Goal: Check status: Check status

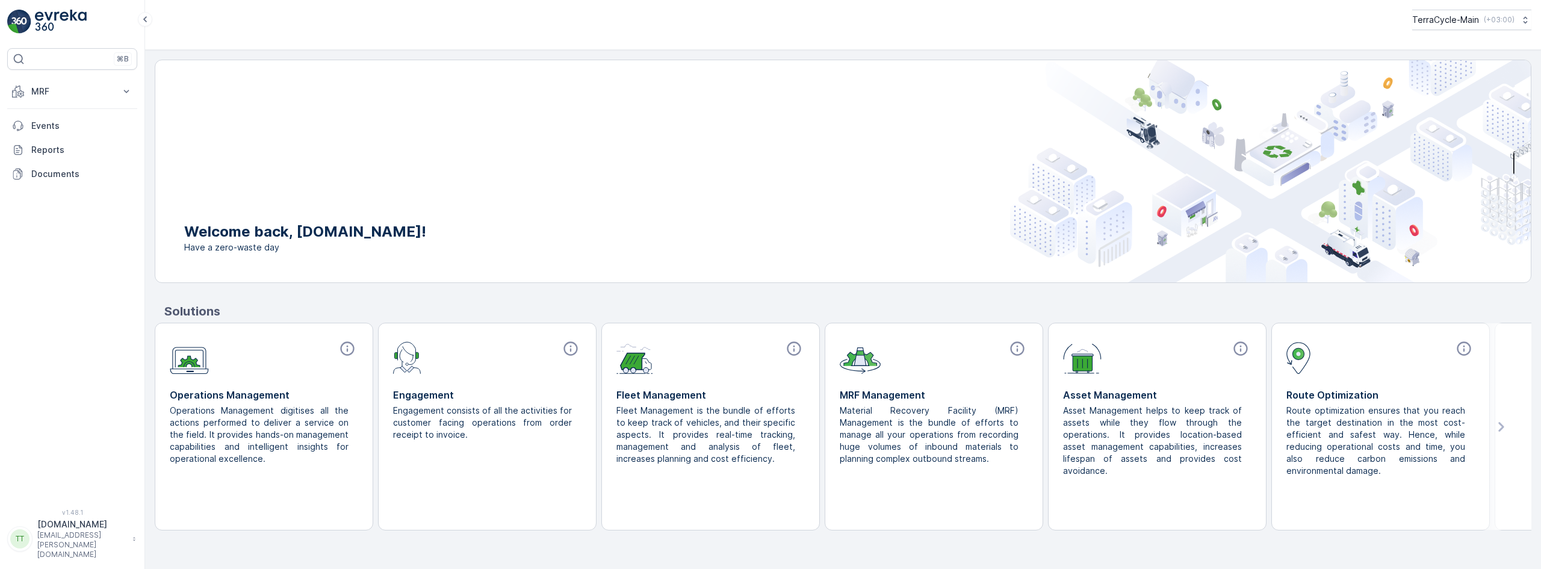
drag, startPoint x: 1470, startPoint y: 14, endPoint x: 1475, endPoint y: 32, distance: 18.3
click at [1470, 14] on p "TerraCycle-Main" at bounding box center [1445, 20] width 67 height 12
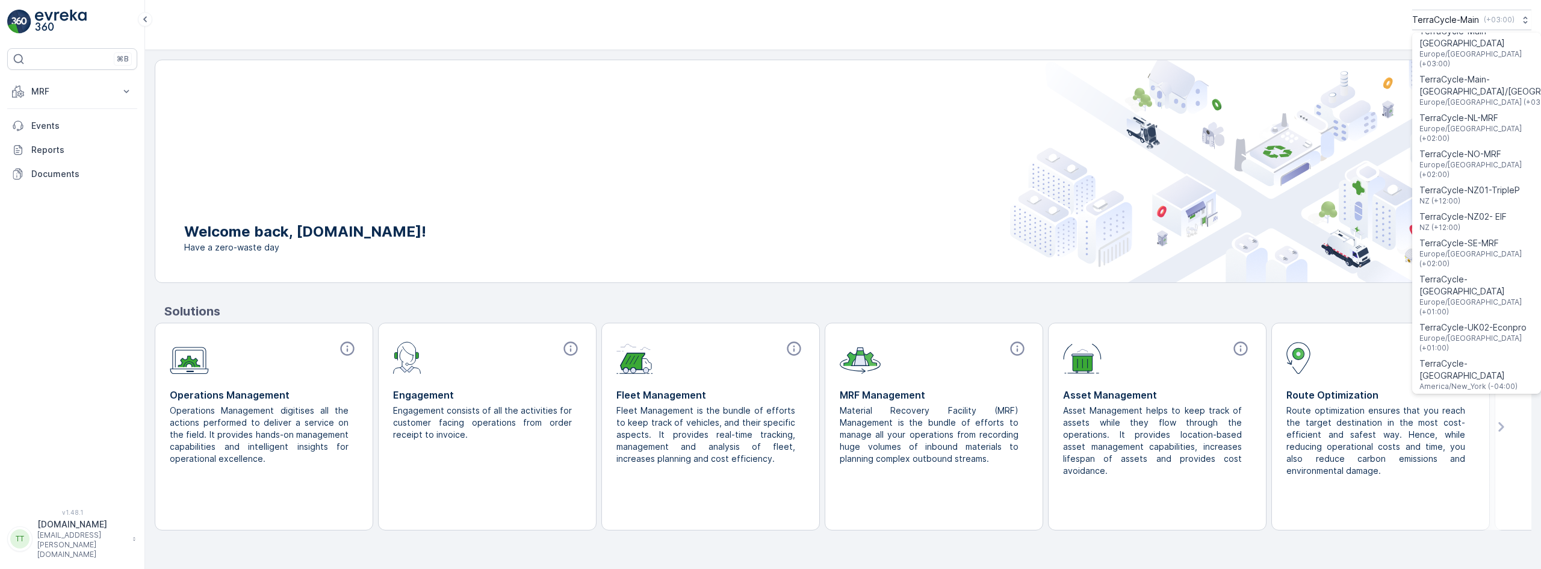
scroll to position [703, 0]
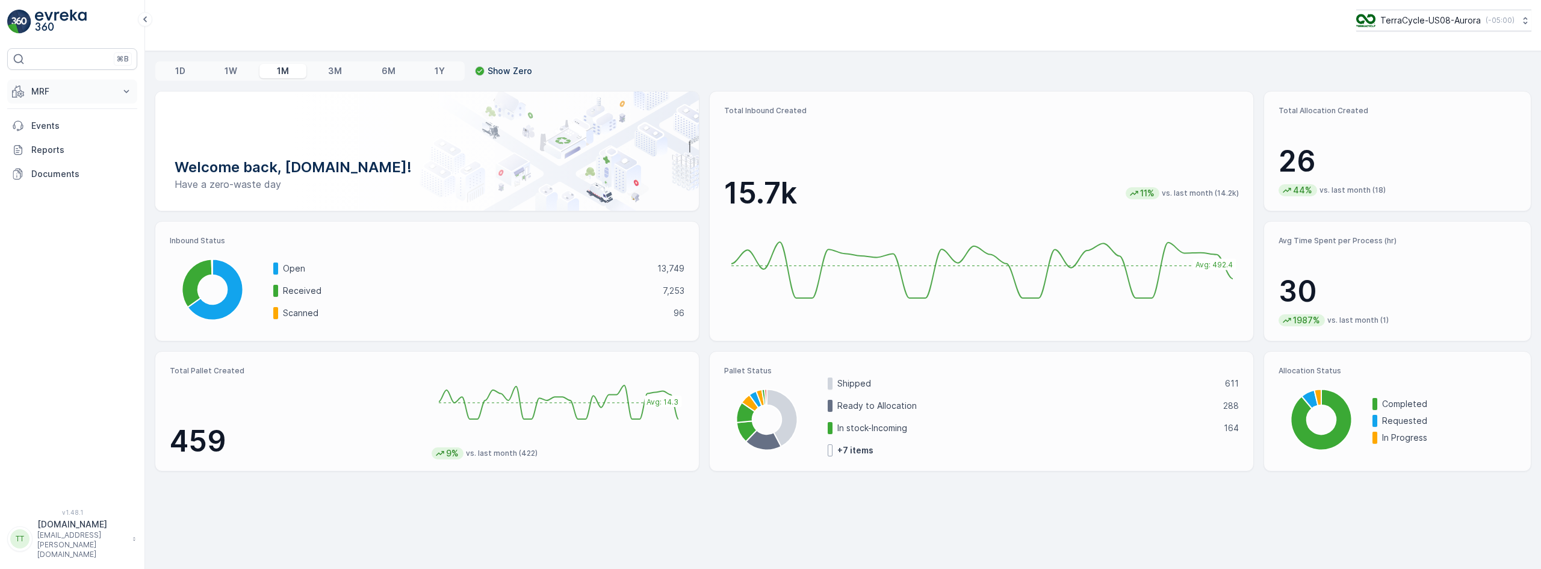
click at [58, 93] on p "MRF" at bounding box center [72, 91] width 82 height 12
click at [55, 128] on p "Inbound" at bounding box center [47, 129] width 33 height 12
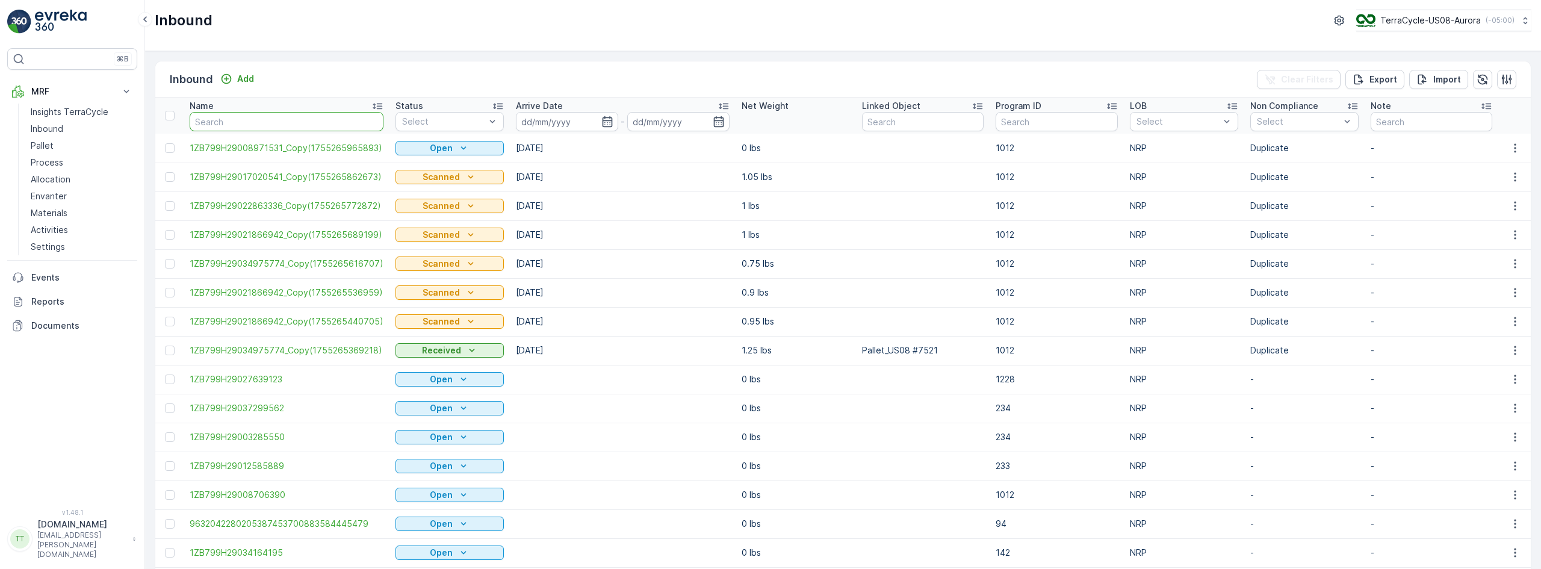
click at [219, 122] on input "text" at bounding box center [287, 121] width 194 height 19
paste input "1ZB799H29029122696"
type input "1ZB799H29029122696"
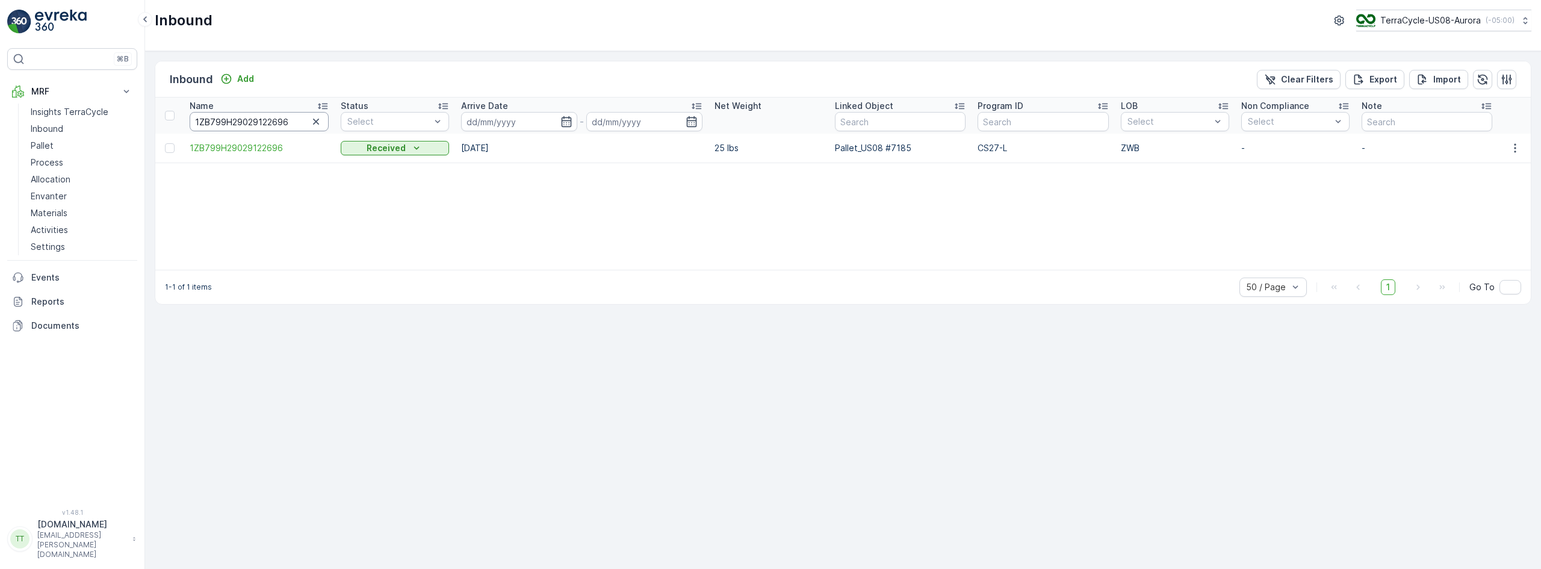
click at [278, 121] on input "1ZB799H29029122696" at bounding box center [259, 121] width 139 height 19
paste input "3490652"
type input "1ZB799H29034906526"
click at [257, 120] on input "1ZB799H29034906526" at bounding box center [259, 121] width 139 height 19
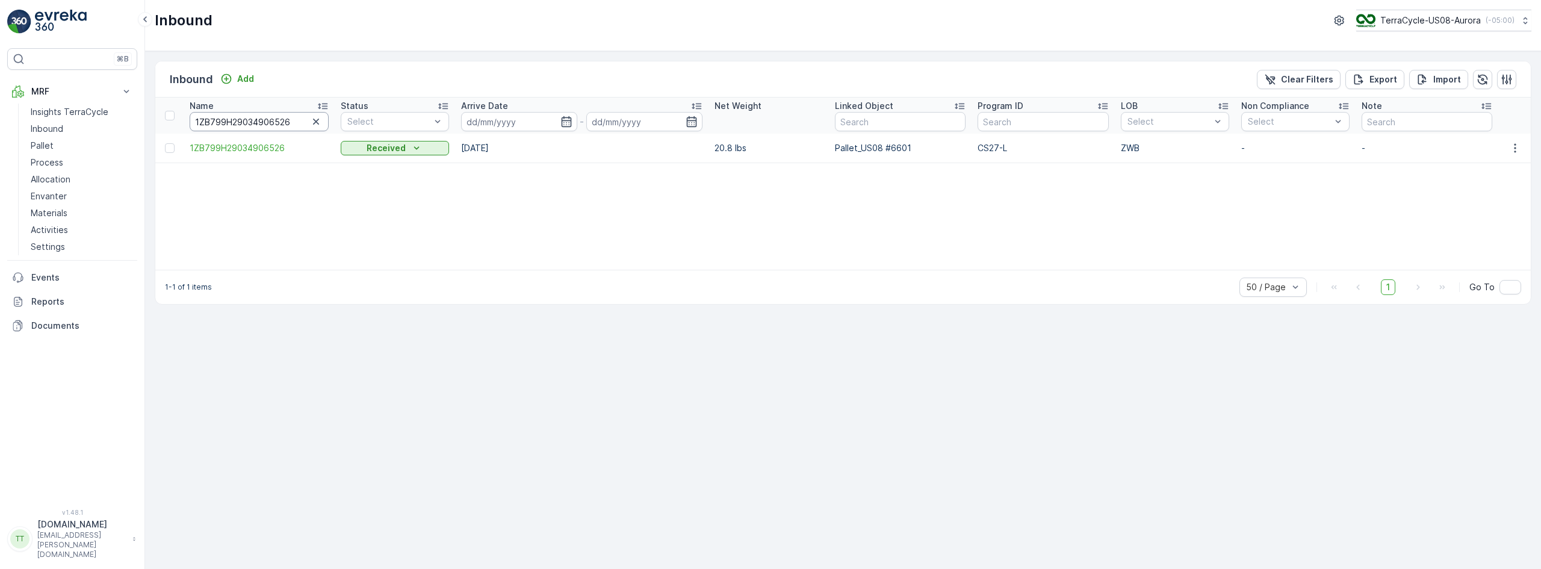
click at [257, 120] on input "1ZB799H29034906526" at bounding box center [259, 121] width 139 height 19
paste input "19338473"
type input "1ZB799H29019338473"
click at [256, 128] on input "1ZB799H29019338473" at bounding box center [259, 121] width 139 height 19
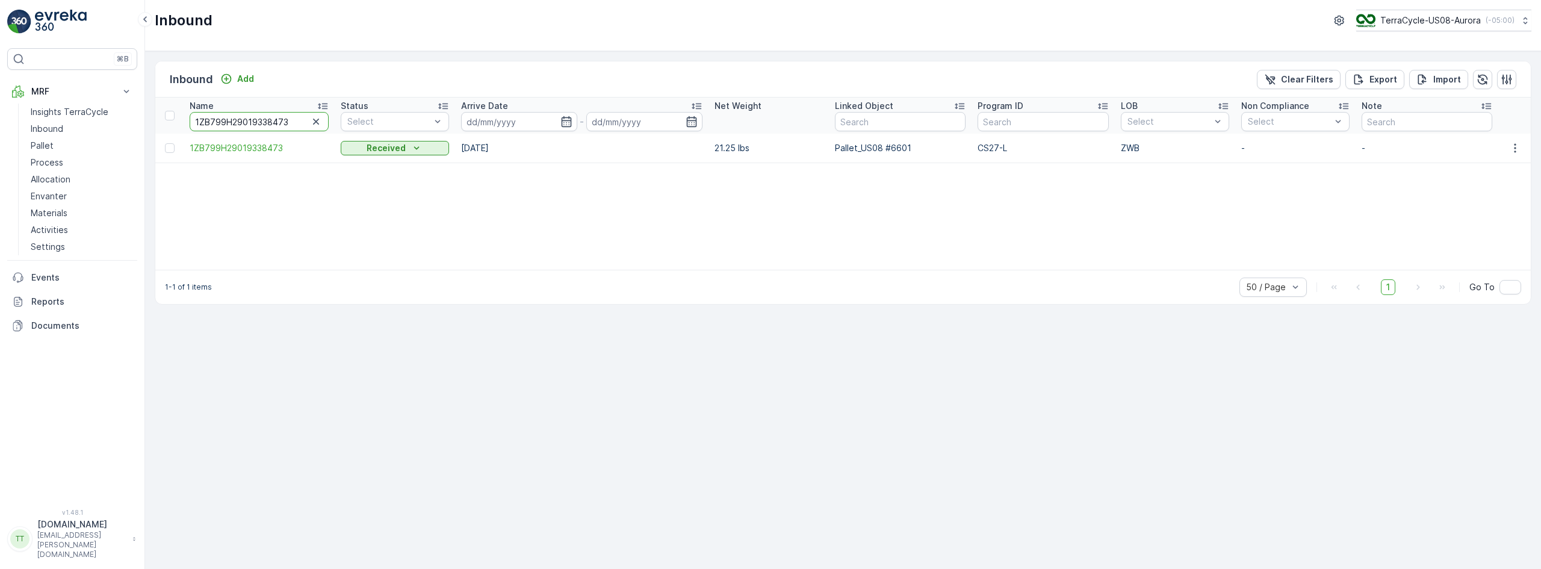
paste input "2466294"
type input "1ZB799H29012466294"
click at [267, 117] on input "1ZB799H29012466294" at bounding box center [259, 121] width 139 height 19
paste input "08314509"
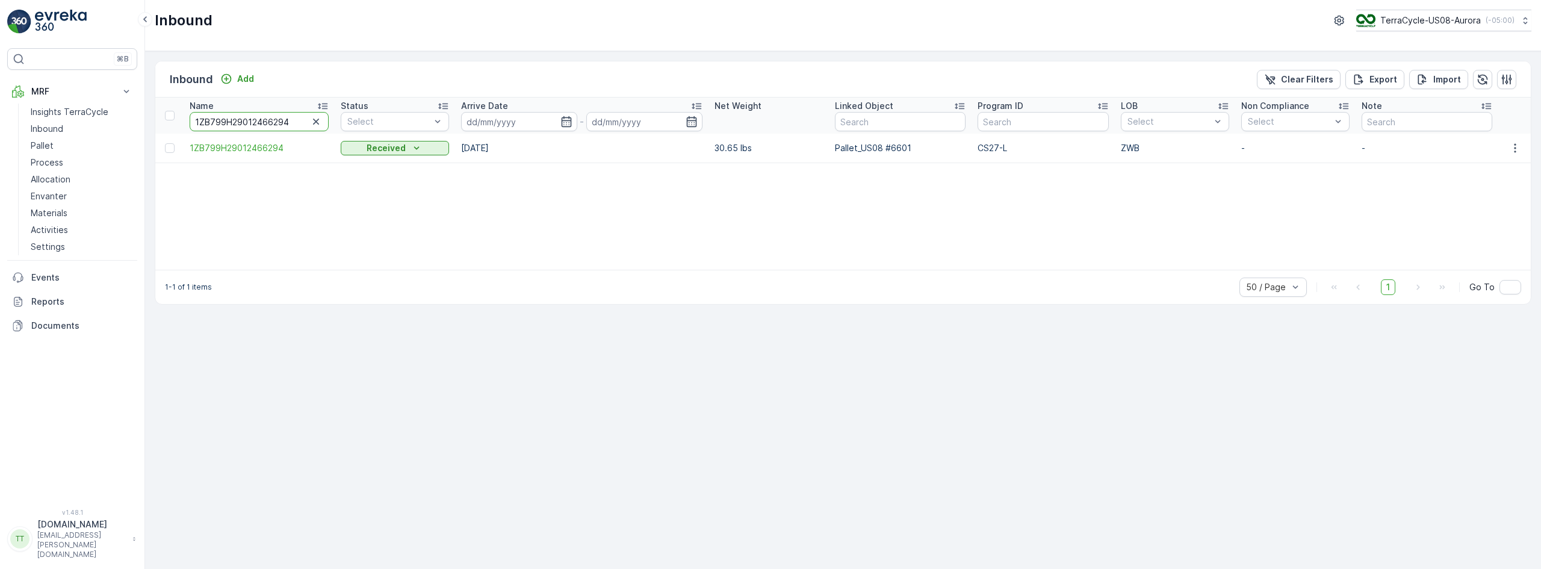
type input "1ZB799H29008314509"
click at [284, 119] on input "1ZB799H29008314509" at bounding box center [259, 121] width 139 height 19
paste input "27010748"
type input "1ZB799H29027010748"
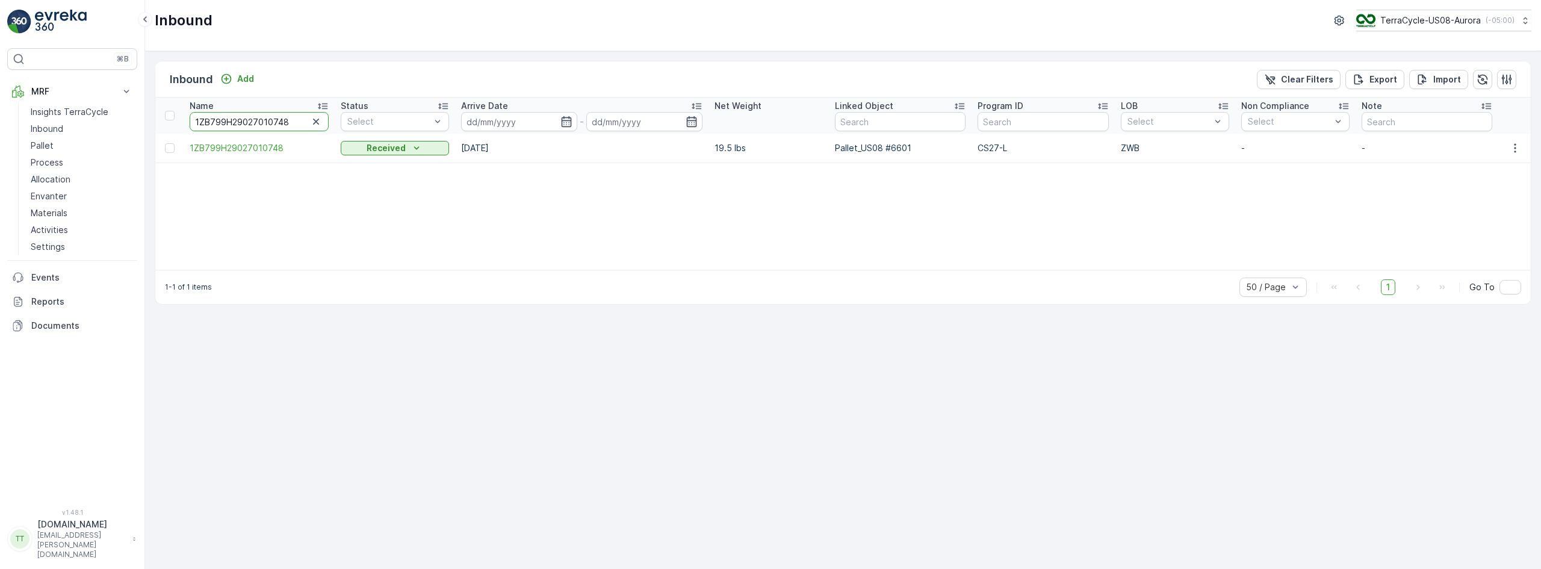
click at [279, 122] on input "1ZB799H29027010748" at bounding box center [259, 121] width 139 height 19
paste input "2584076"
type input "1ZB799H29022584076"
click at [250, 119] on input "1ZB799H29022584076" at bounding box center [259, 121] width 139 height 19
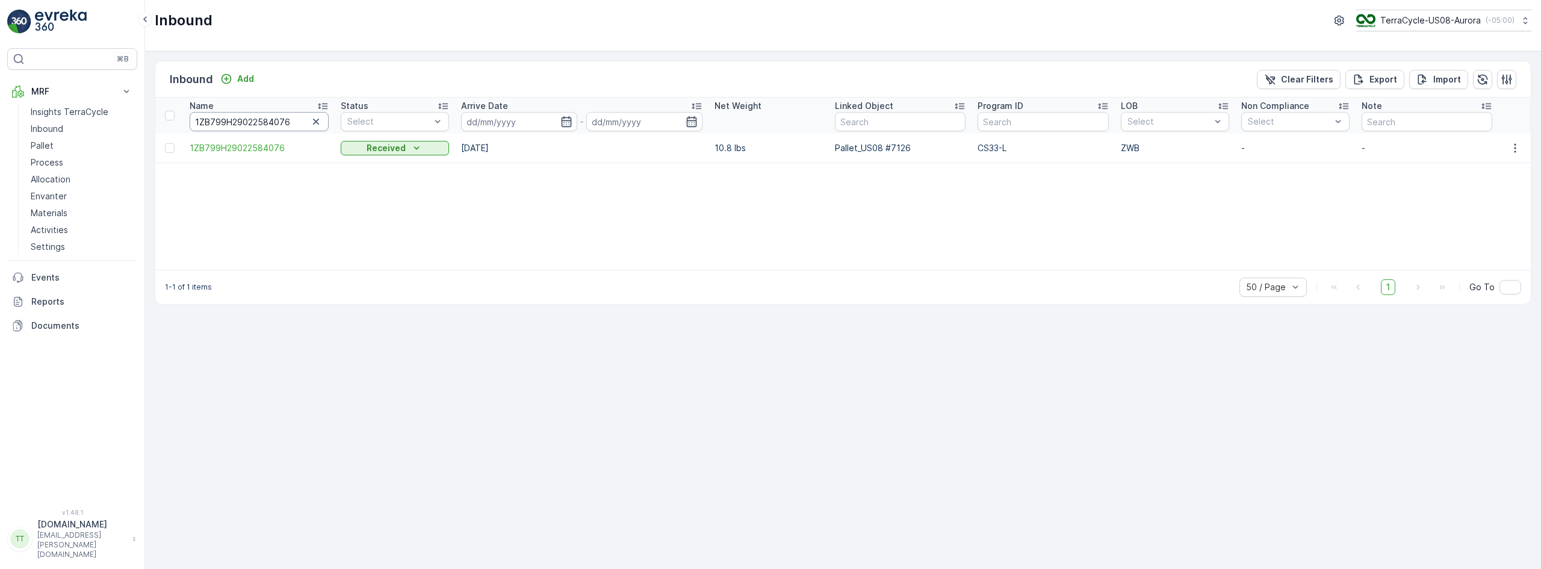
click at [250, 119] on input "1ZB799H29022584076" at bounding box center [259, 121] width 139 height 19
paste input "14192997"
type input "1ZB799H29014192997"
click at [267, 115] on input "1ZB799H29014192997" at bounding box center [259, 121] width 139 height 19
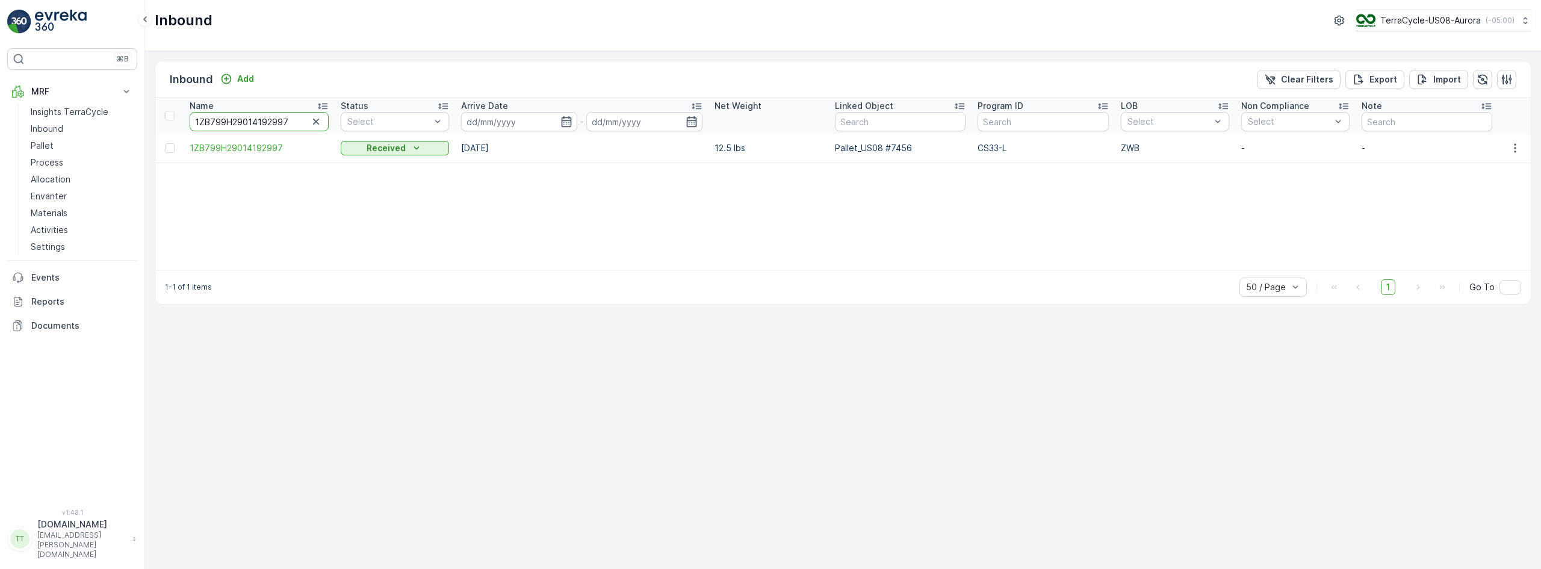
paste input "36209900"
type input "1ZB799H29036209900"
click at [274, 120] on input "1ZB799H29036209900" at bounding box center [259, 121] width 139 height 19
paste input "9184511"
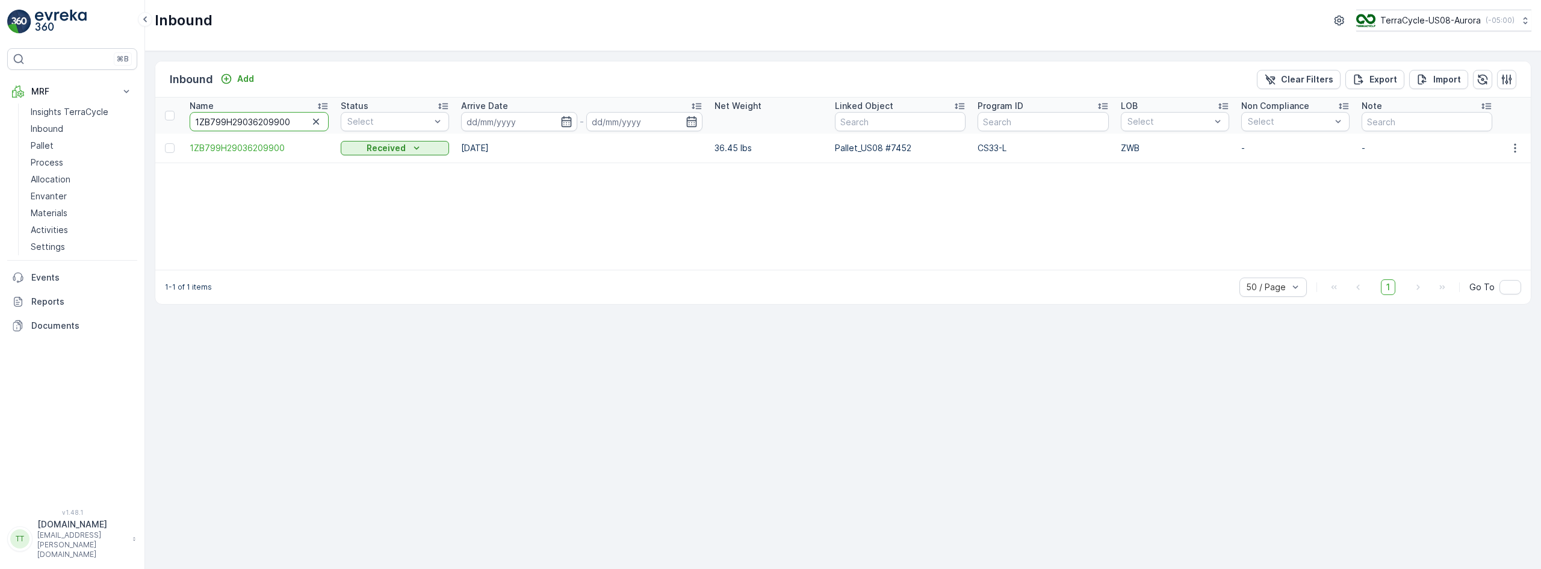
type input "1ZB799H29039184511"
click at [258, 127] on input "1ZB799H29039184511" at bounding box center [259, 121] width 139 height 19
paste input "09608226"
type input "1ZB799H29009608226"
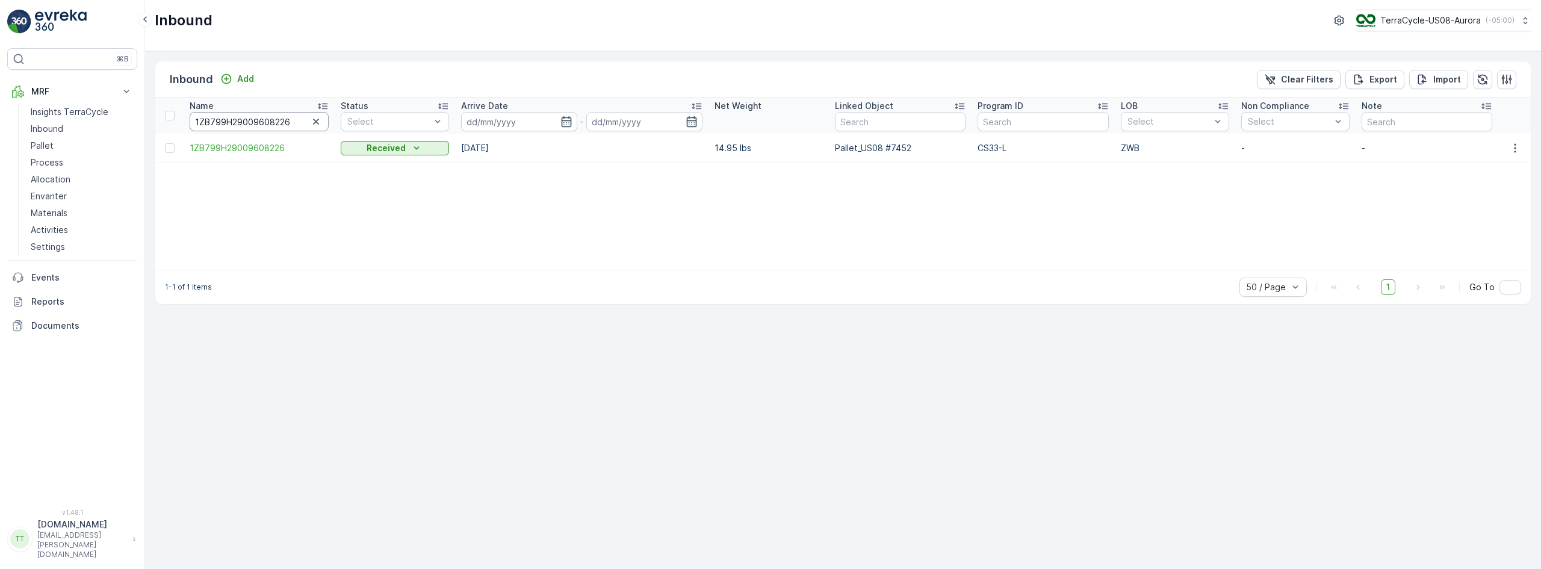
click at [264, 117] on input "1ZB799H29009608226" at bounding box center [259, 121] width 139 height 19
paste input "34542124"
type input "1ZB799H29034542124"
click at [278, 123] on input "1ZB799H29034542124" at bounding box center [259, 121] width 139 height 19
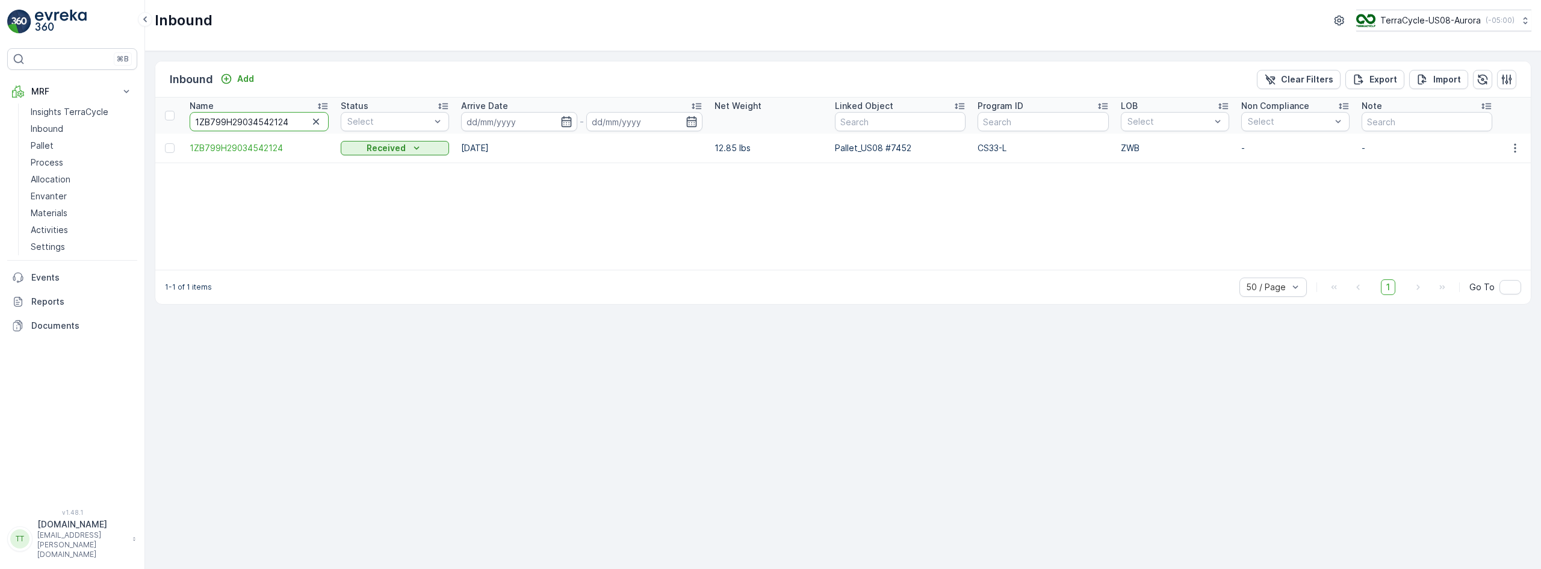
click at [278, 123] on input "1ZB799H29034542124" at bounding box center [259, 121] width 139 height 19
paste input "13226041"
type input "1ZB799H29013226041"
click at [266, 125] on input "1ZB799H29013226041" at bounding box center [259, 121] width 139 height 19
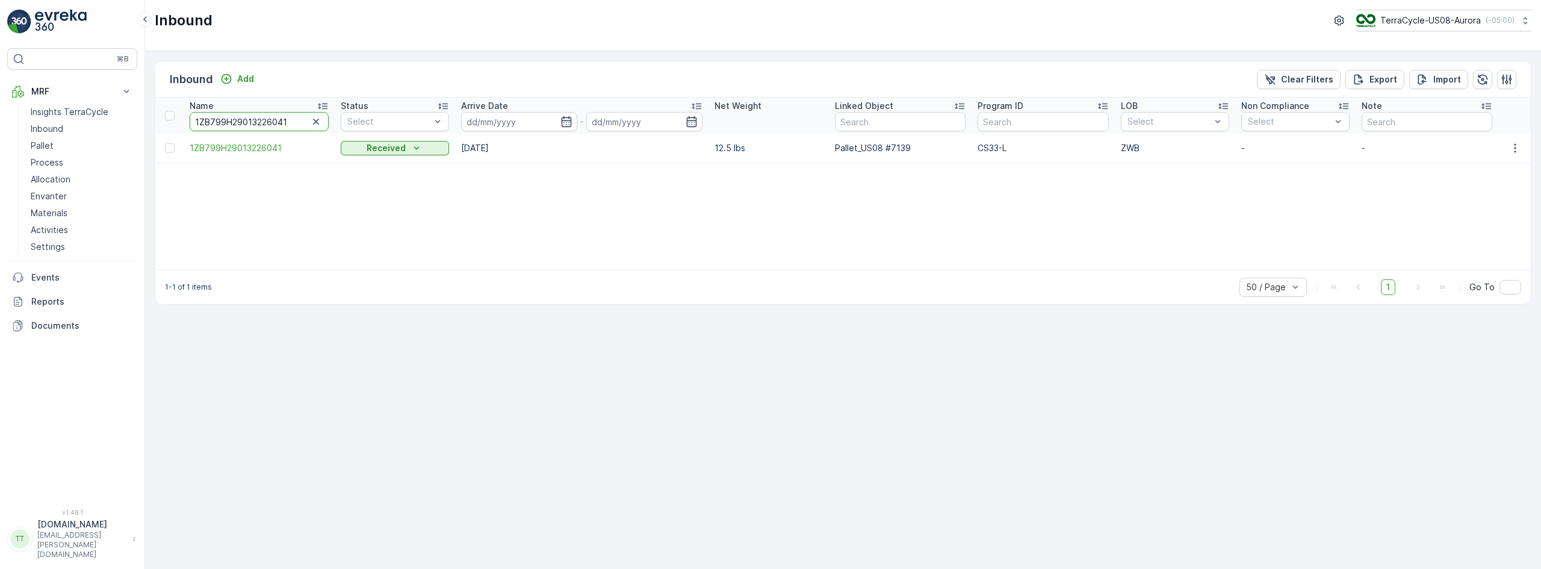
paste input "3718273"
type input "1ZB799H29037182731"
click at [247, 128] on input "1ZB799H29037182731" at bounding box center [259, 121] width 139 height 19
paste input "08169257"
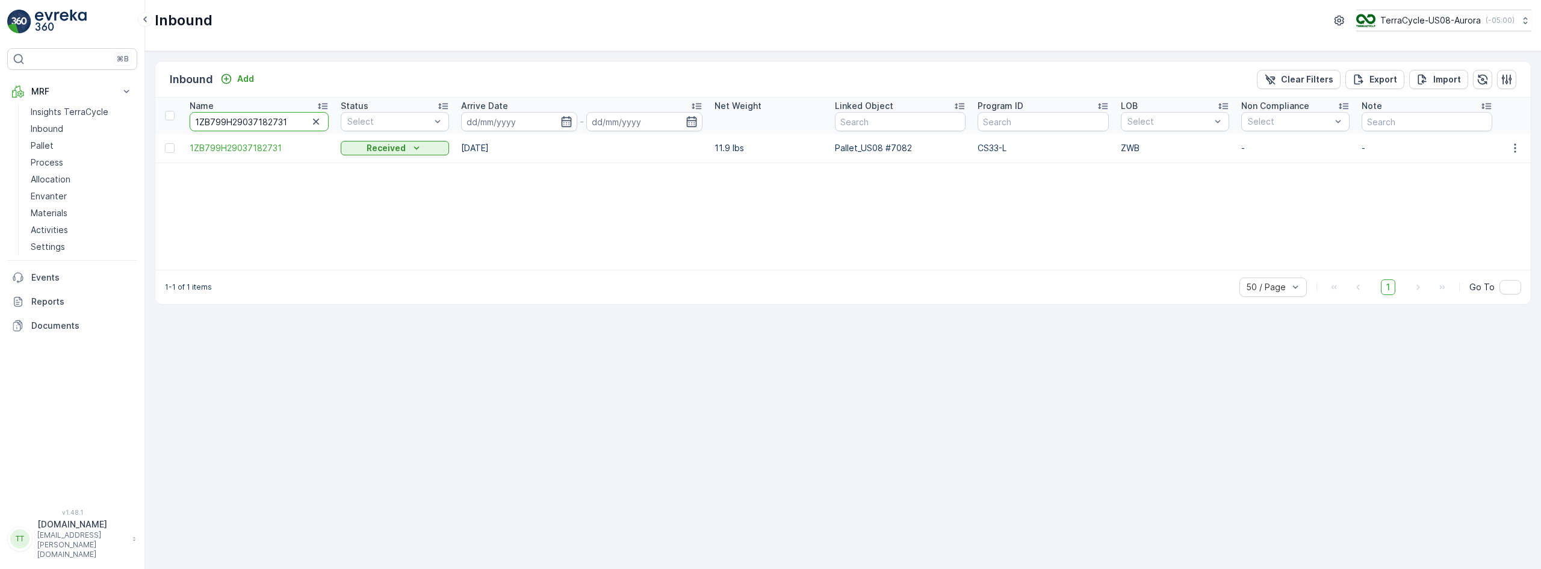
type input "1ZB799H29008169257"
click at [212, 123] on input "1ZB799H29008169257" at bounding box center [259, 121] width 139 height 19
paste input "32006341"
type input "1ZB799H29032006341"
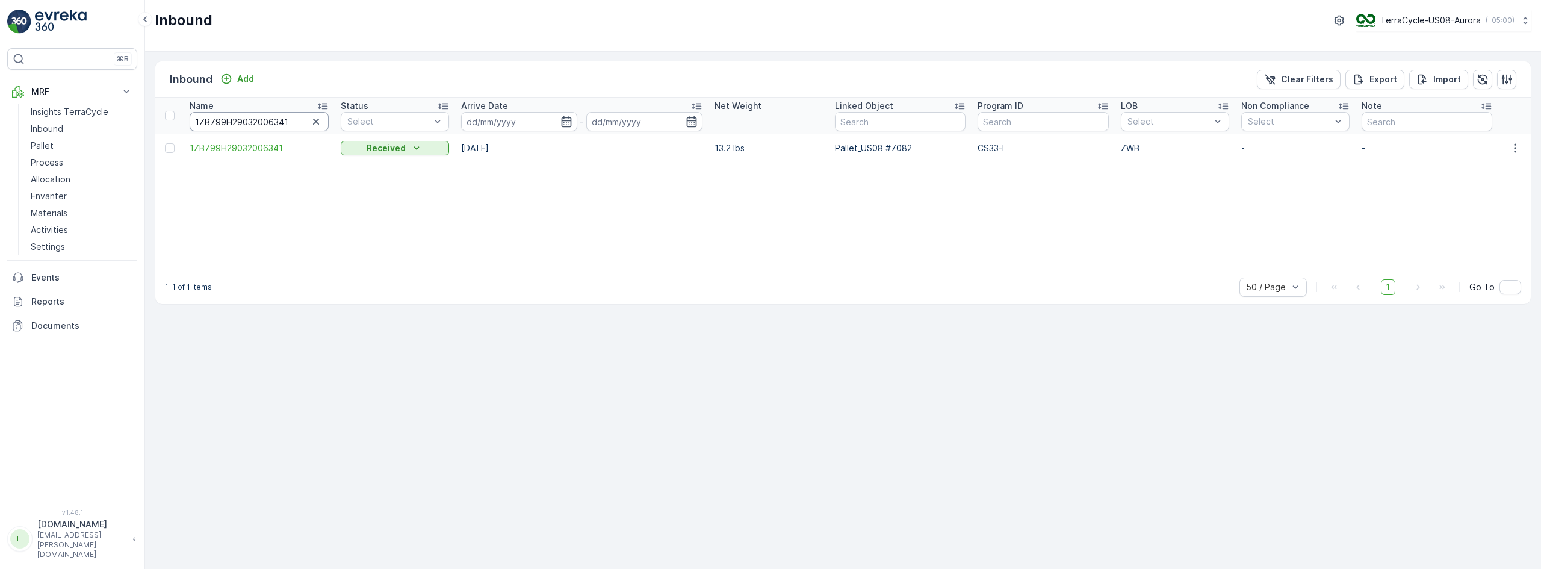
click at [233, 116] on input "1ZB799H29032006341" at bounding box center [259, 121] width 139 height 19
paste input "3912959"
type input "1ZB799H29033912959"
click at [282, 123] on input "1ZB799H29033912959" at bounding box center [259, 121] width 139 height 19
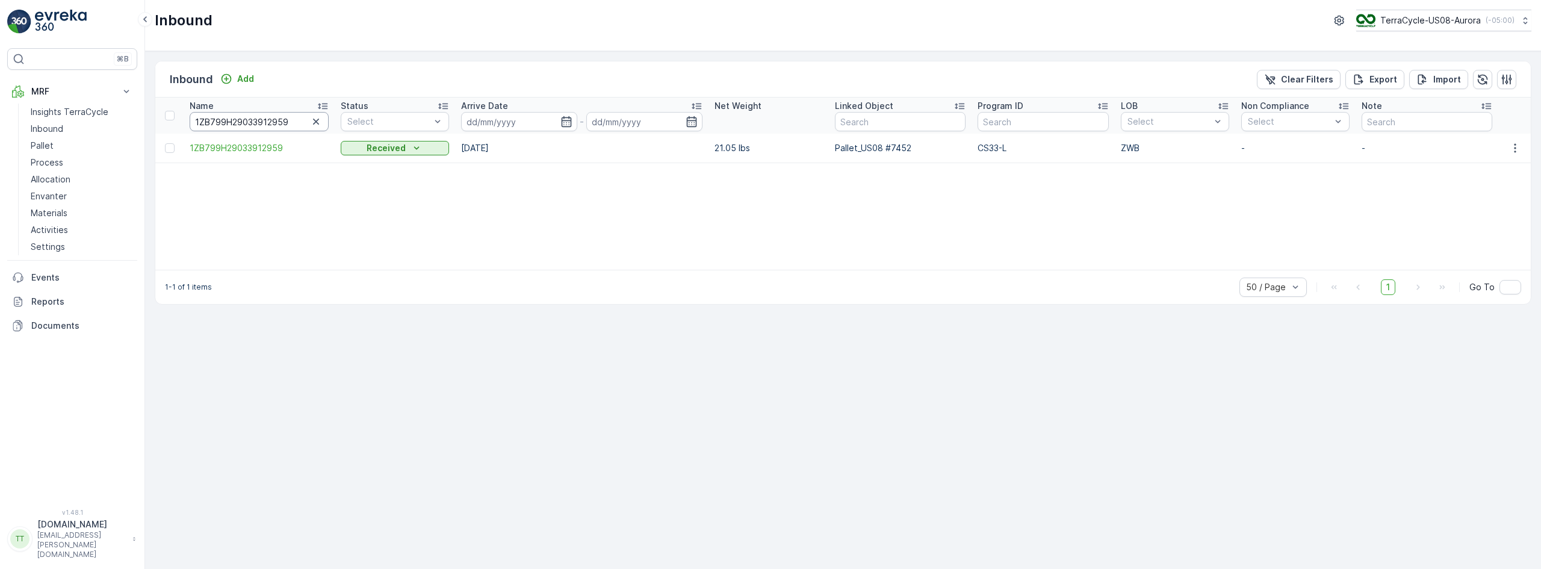
click at [282, 123] on input "1ZB799H29033912959" at bounding box center [259, 121] width 139 height 19
paste input "27802562"
type input "1ZB799H29027802562"
click at [268, 122] on input "1ZB799H29027802562" at bounding box center [259, 121] width 139 height 19
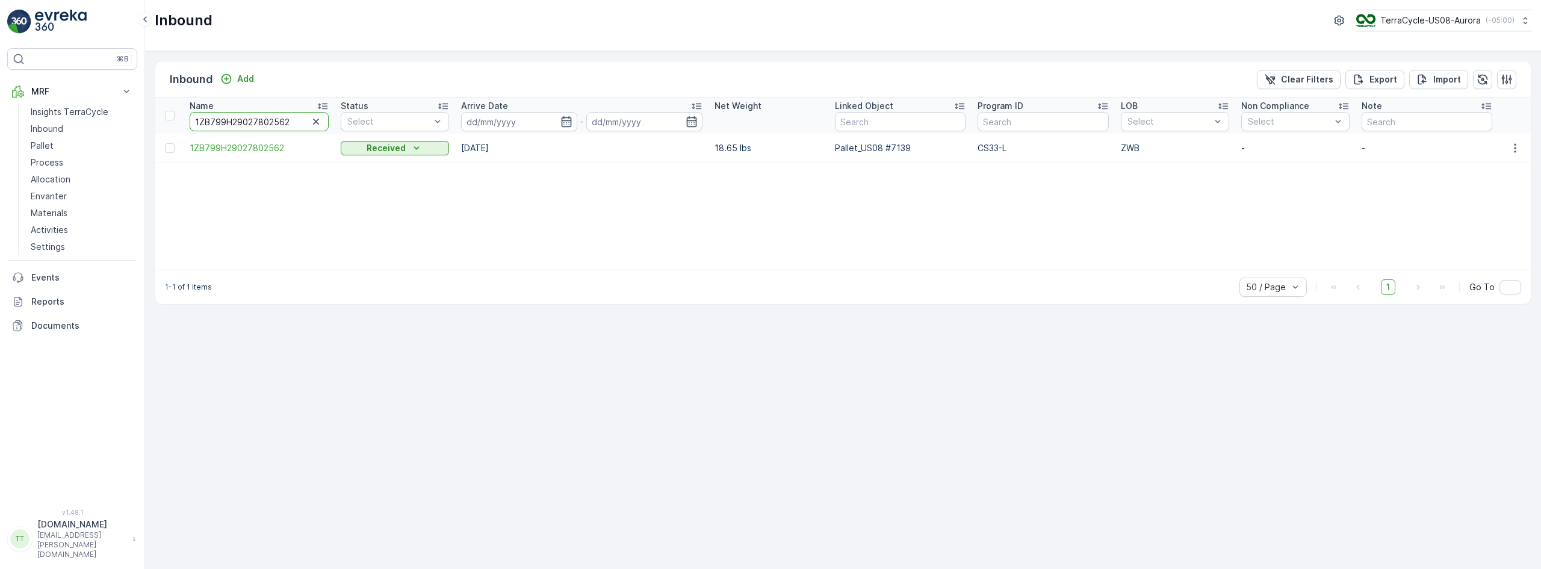
paste input "19260663"
type input "1ZB799H29019260663"
click at [244, 118] on input "1ZB799H29019260663" at bounding box center [259, 121] width 139 height 19
paste input "21130781"
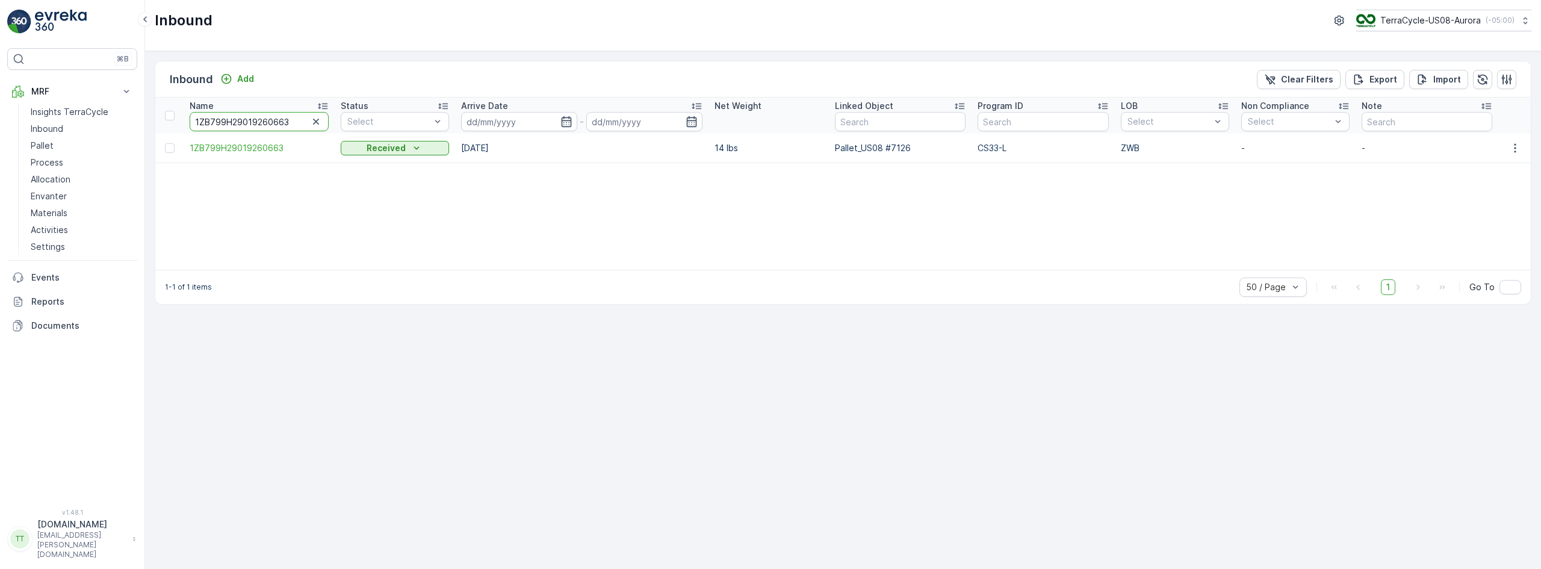
type input "1ZB799H29021130781"
click at [293, 123] on input "1ZB799H29021130781" at bounding box center [259, 121] width 139 height 19
paste input "01344089"
type input "1ZB799H29001344089"
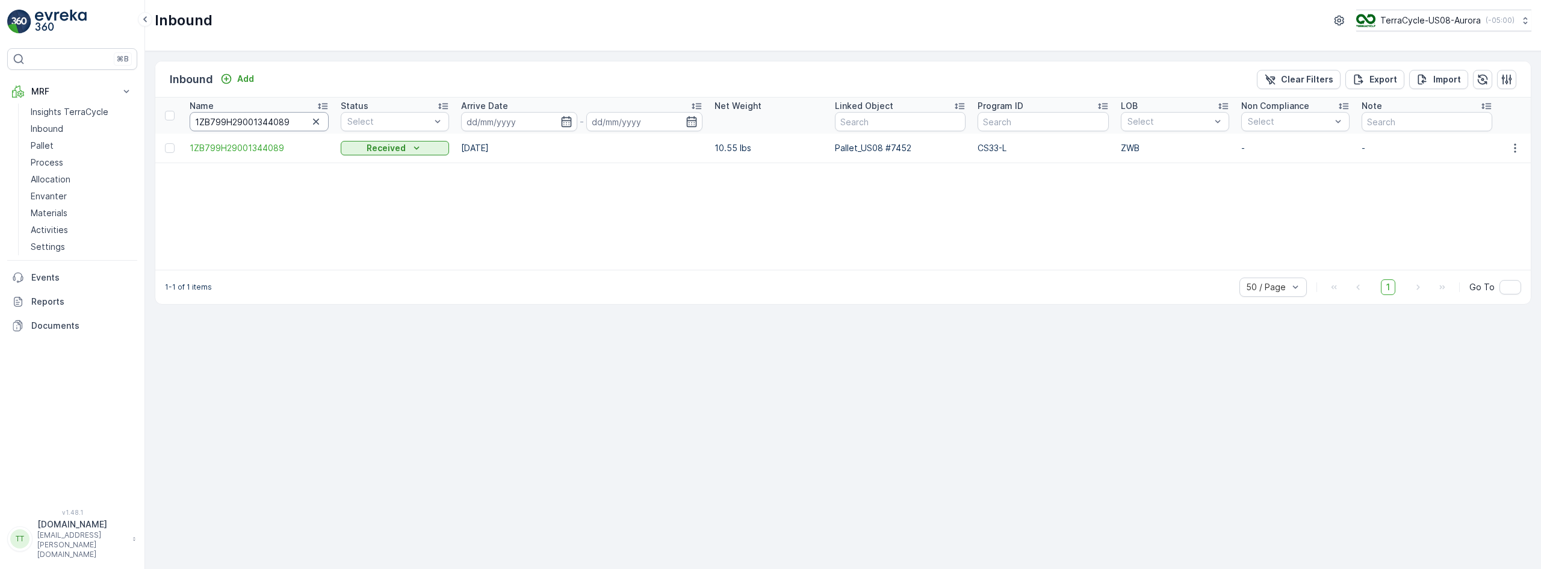
click at [254, 125] on input "1ZB799H29001344089" at bounding box center [259, 121] width 139 height 19
paste input "5864091"
type input "1ZB799H29005864091"
click at [276, 117] on input "1ZB799H29005864091" at bounding box center [259, 121] width 139 height 19
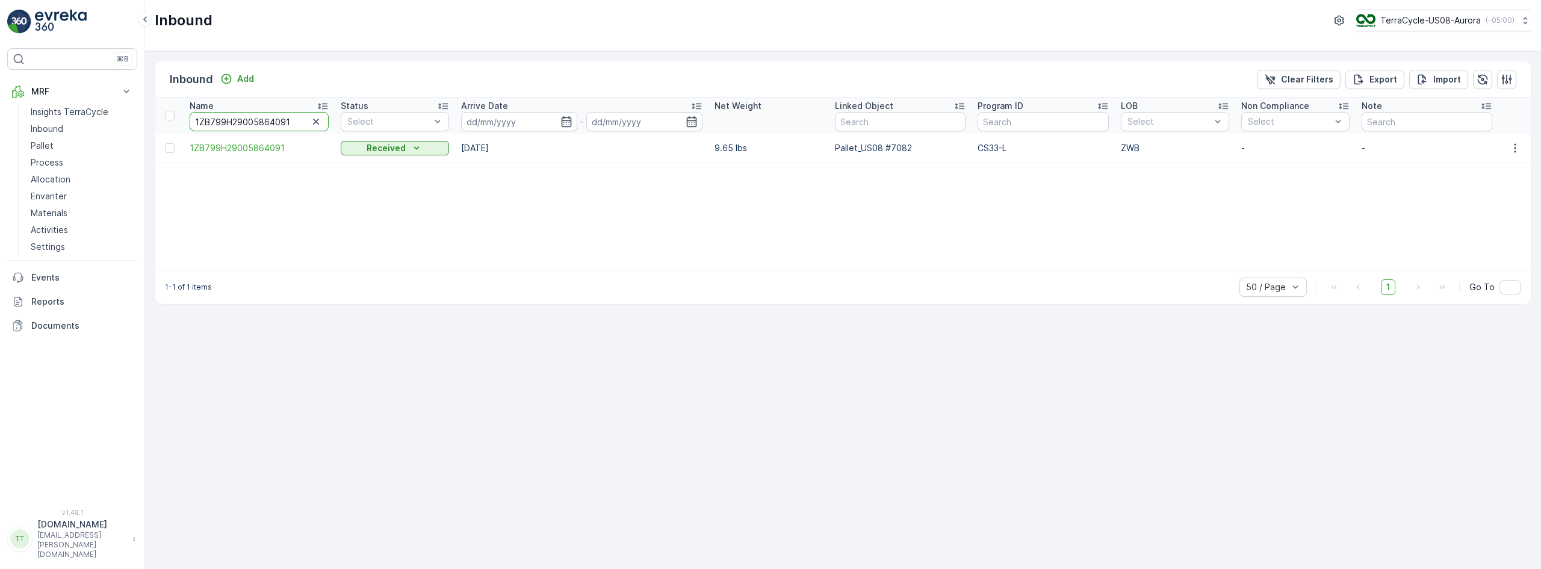
click at [276, 117] on input "1ZB799H29005864091" at bounding box center [259, 121] width 139 height 19
paste input "31191009"
type input "1ZB799H29031191009"
click at [257, 119] on input "1ZB799H29031191009" at bounding box center [259, 121] width 139 height 19
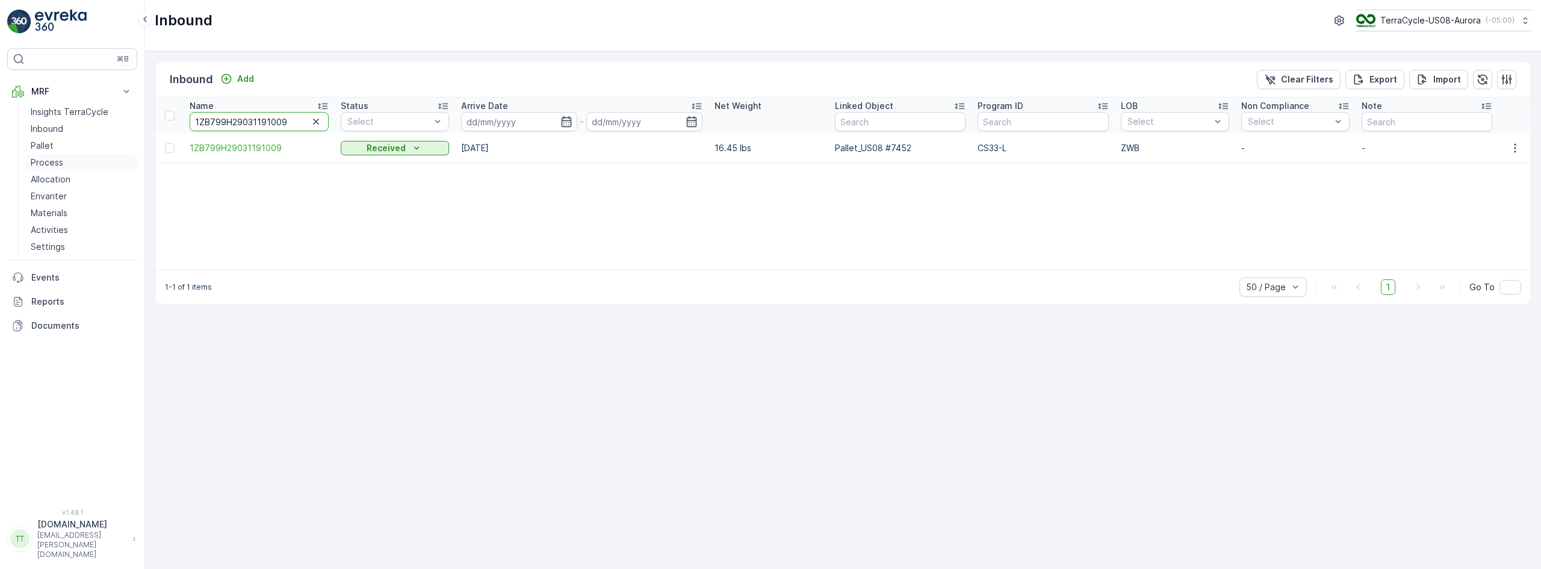
paste input "28495616"
type input "1ZB799H29028495616"
click at [270, 126] on input "1ZB799H29028495616" at bounding box center [259, 121] width 139 height 19
paste input "19626134"
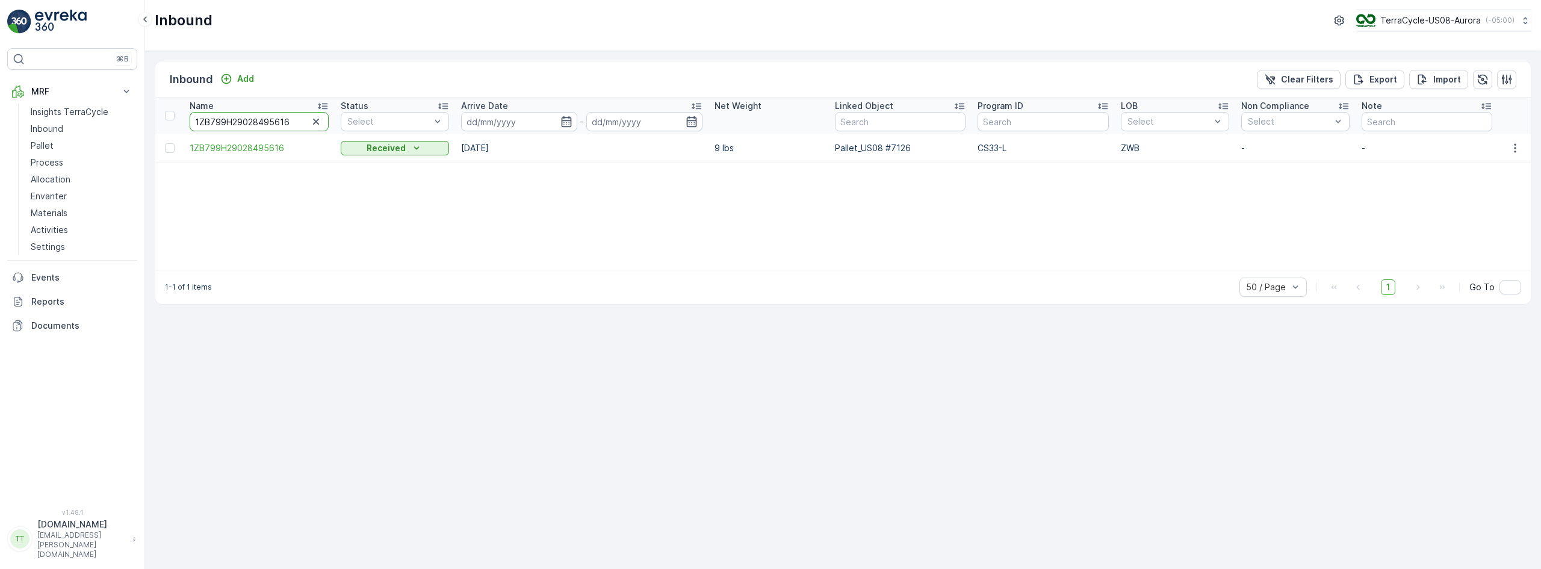
type input "1ZB799H29019626134"
click at [267, 125] on input "1ZB799H29019626134" at bounding box center [259, 121] width 139 height 19
paste input "24472102"
type input "1ZB799H29024472102"
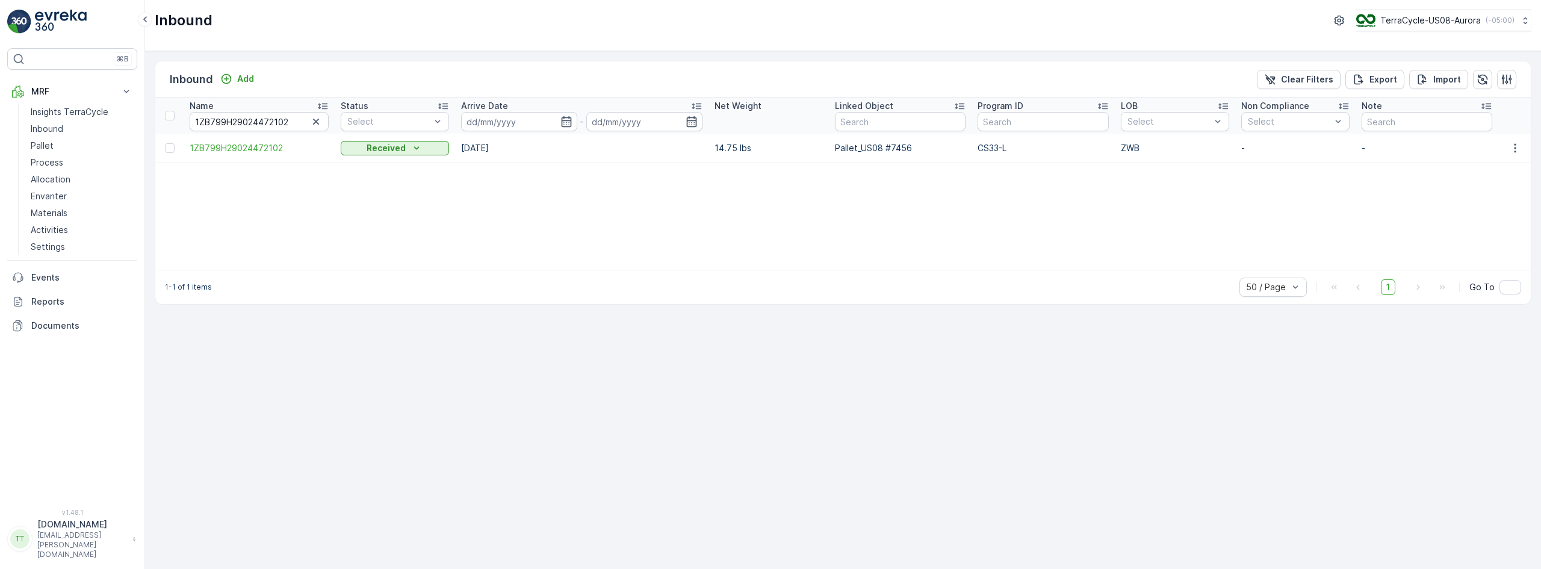
click at [231, 134] on td "1ZB799H29024472102" at bounding box center [259, 148] width 151 height 29
click at [231, 126] on input "1ZB799H29024472102" at bounding box center [259, 121] width 139 height 19
paste input "2908547"
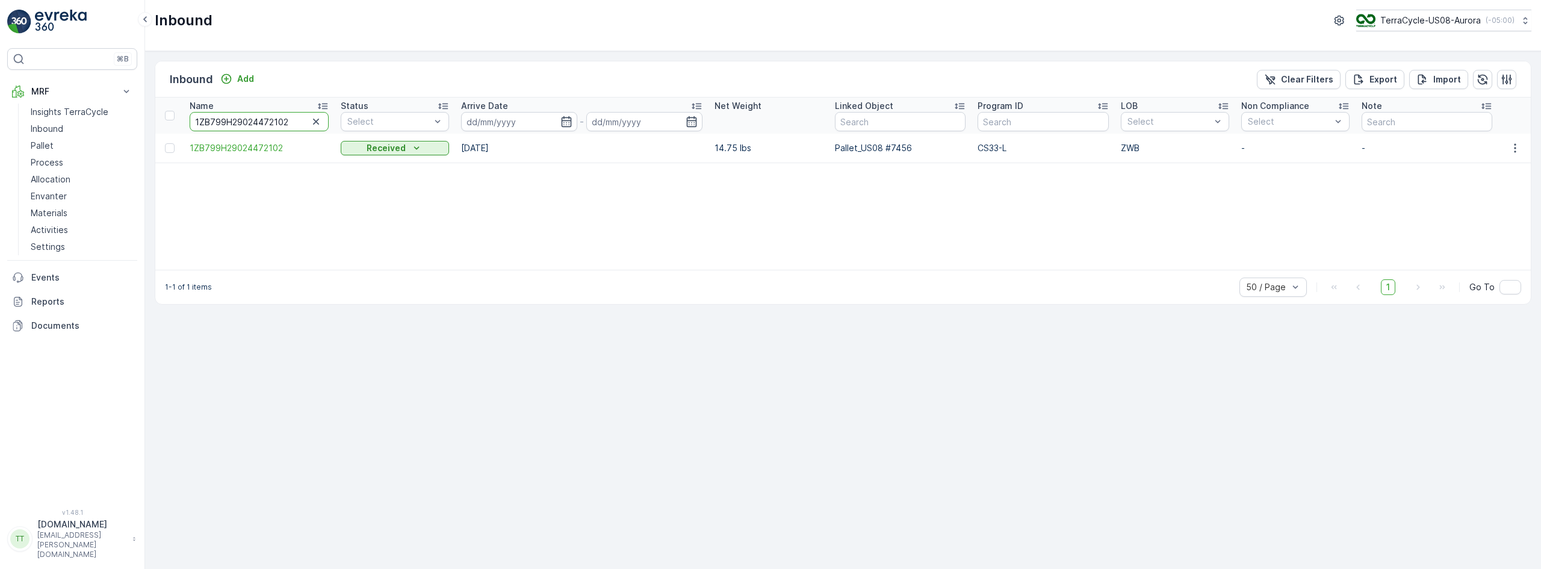
type input "1ZB799H29022908547"
